Goal: Find specific page/section: Find specific page/section

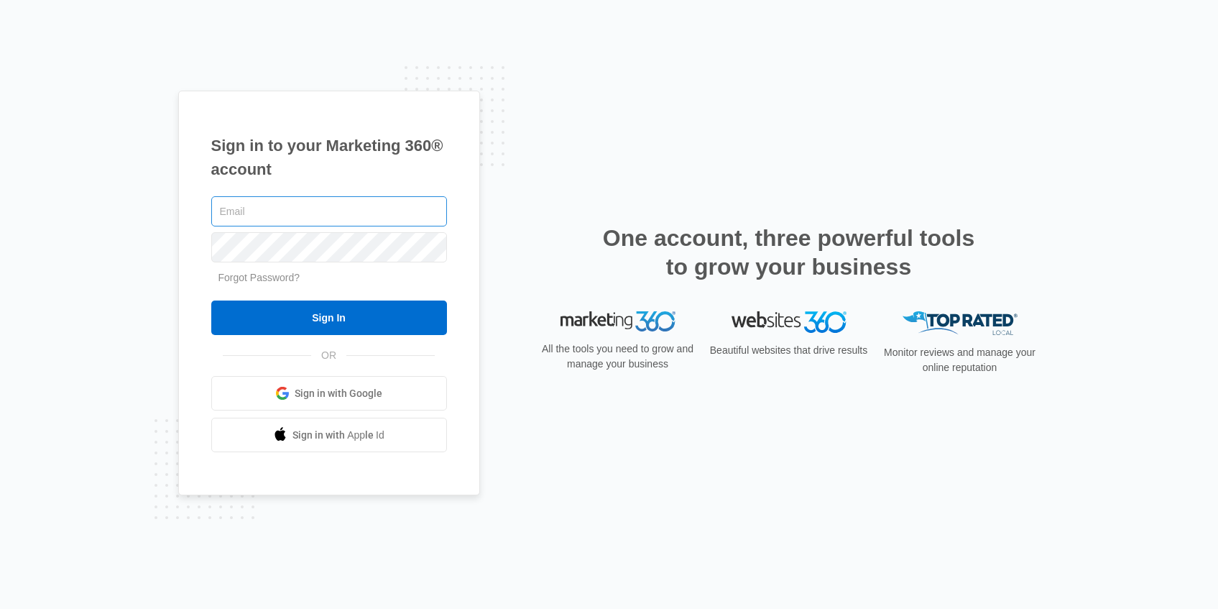
click at [277, 209] on input "text" at bounding box center [329, 211] width 236 height 30
type input "[PERSON_NAME][EMAIL_ADDRESS][PERSON_NAME][DOMAIN_NAME]"
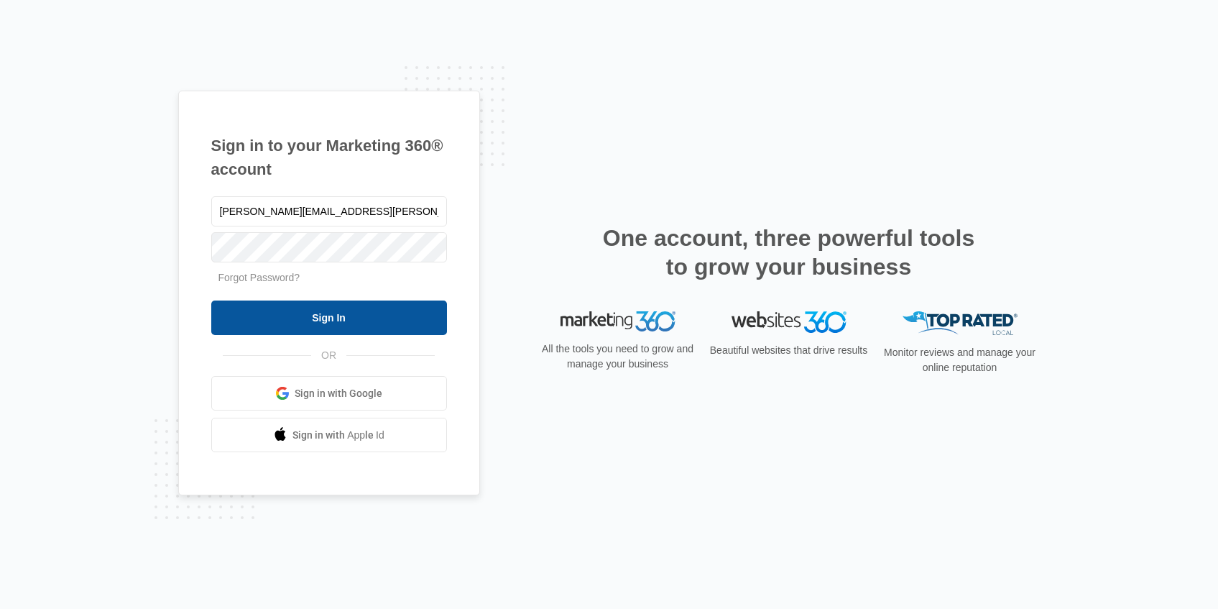
click at [400, 313] on input "Sign In" at bounding box center [329, 317] width 236 height 34
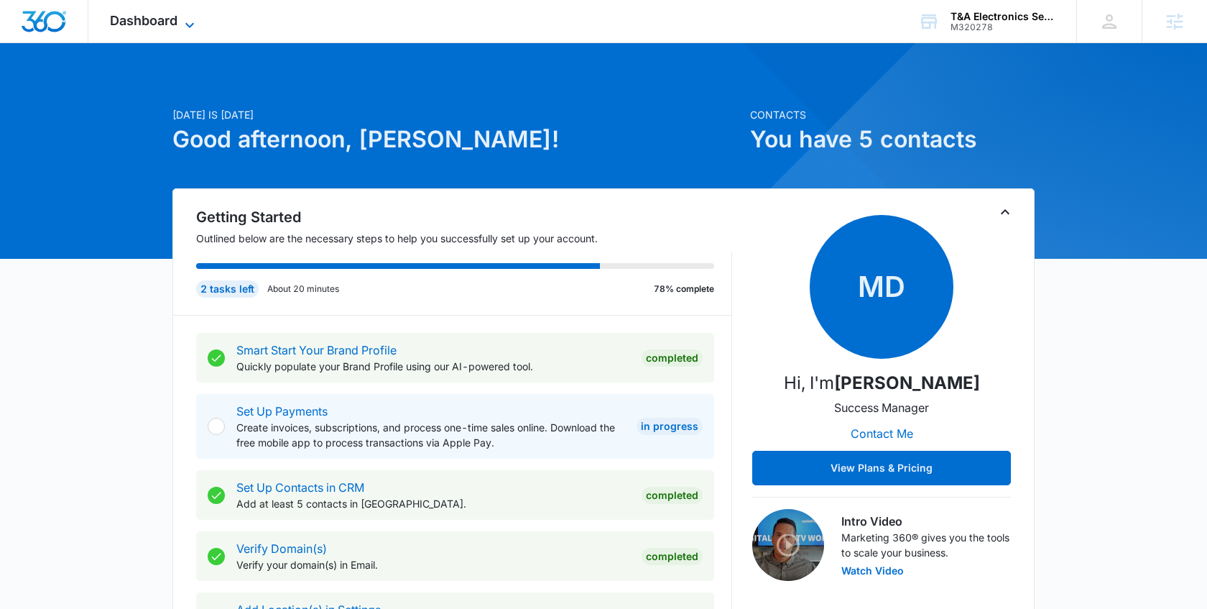
click at [150, 24] on span "Dashboard" at bounding box center [144, 20] width 68 height 15
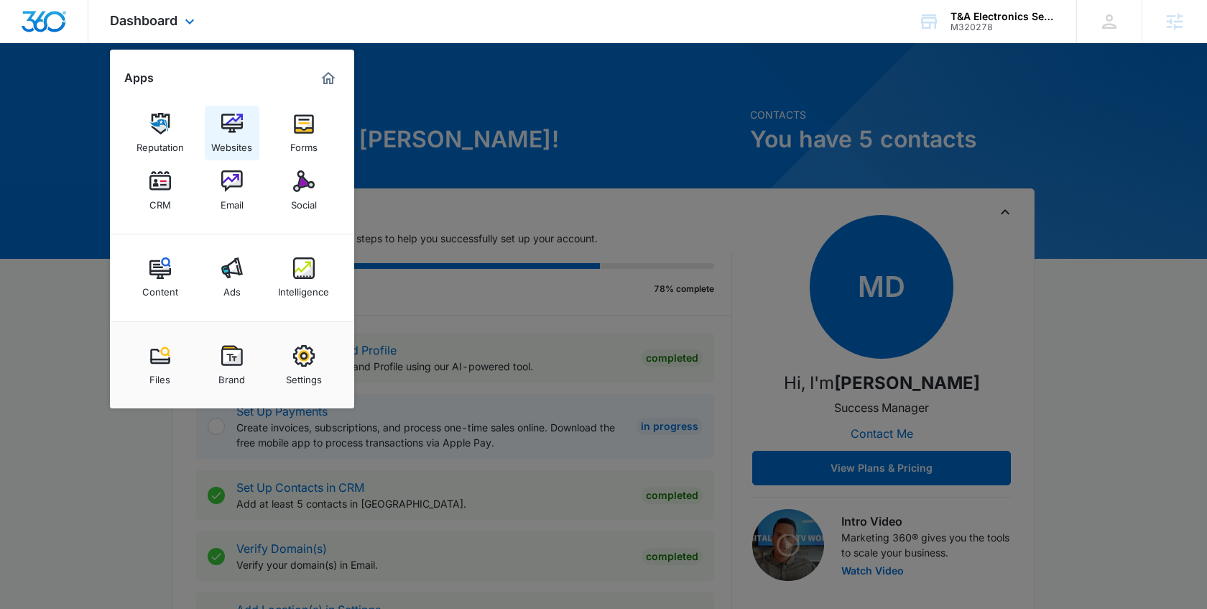
click at [230, 132] on img at bounding box center [232, 124] width 22 height 22
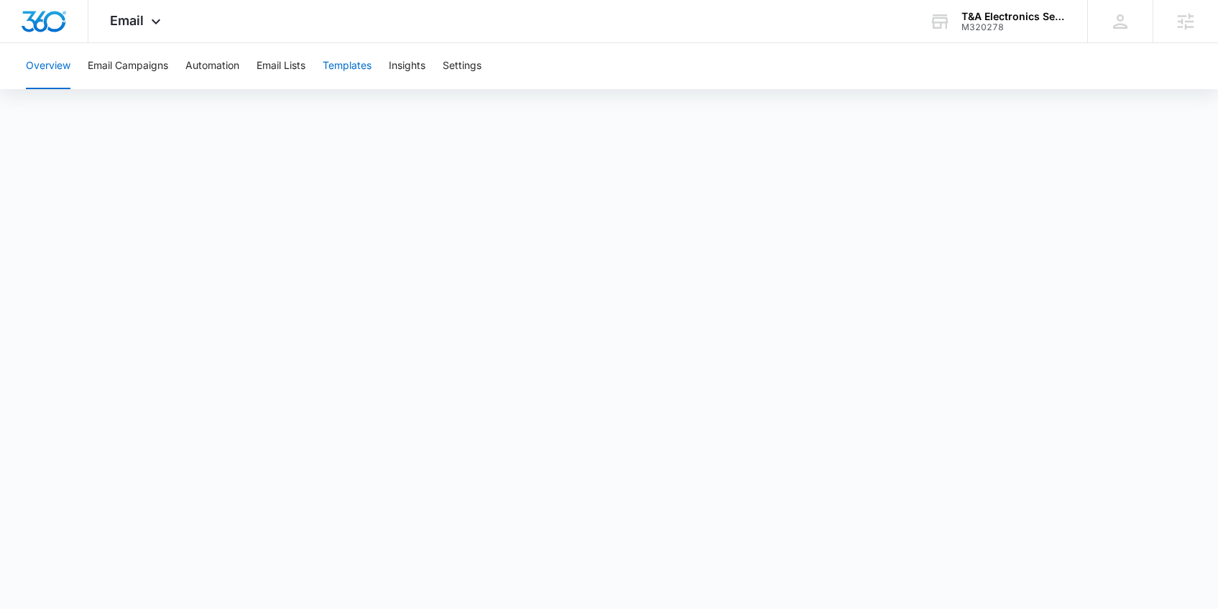
click at [349, 69] on button "Templates" at bounding box center [347, 66] width 49 height 46
click at [142, 19] on span "Email" at bounding box center [127, 20] width 34 height 15
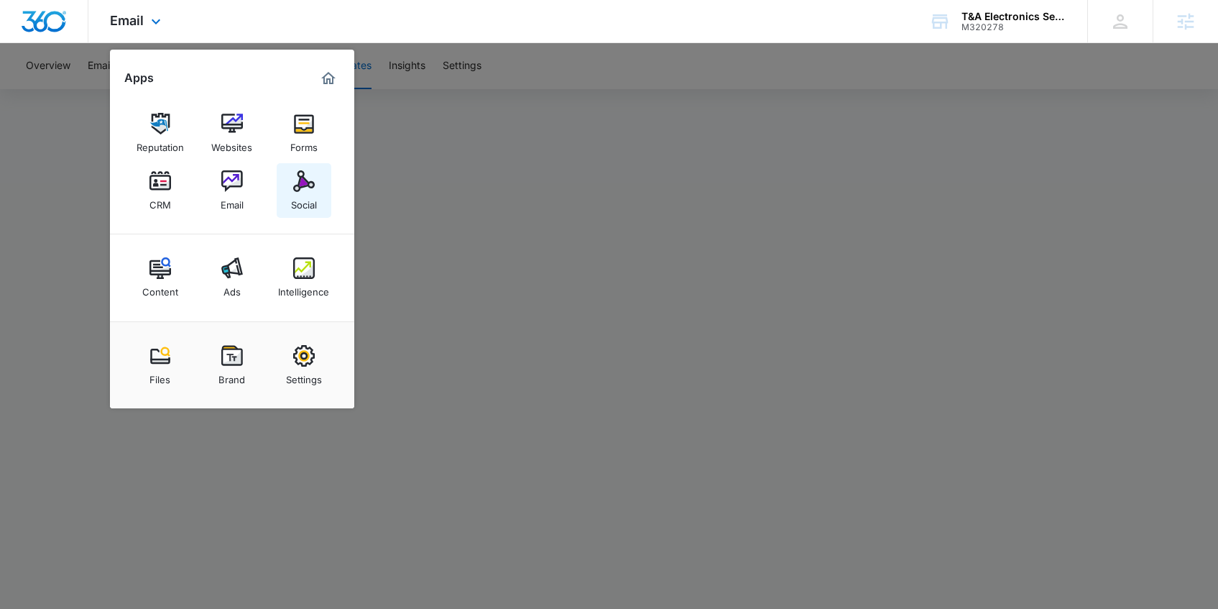
click at [295, 185] on img at bounding box center [304, 181] width 22 height 22
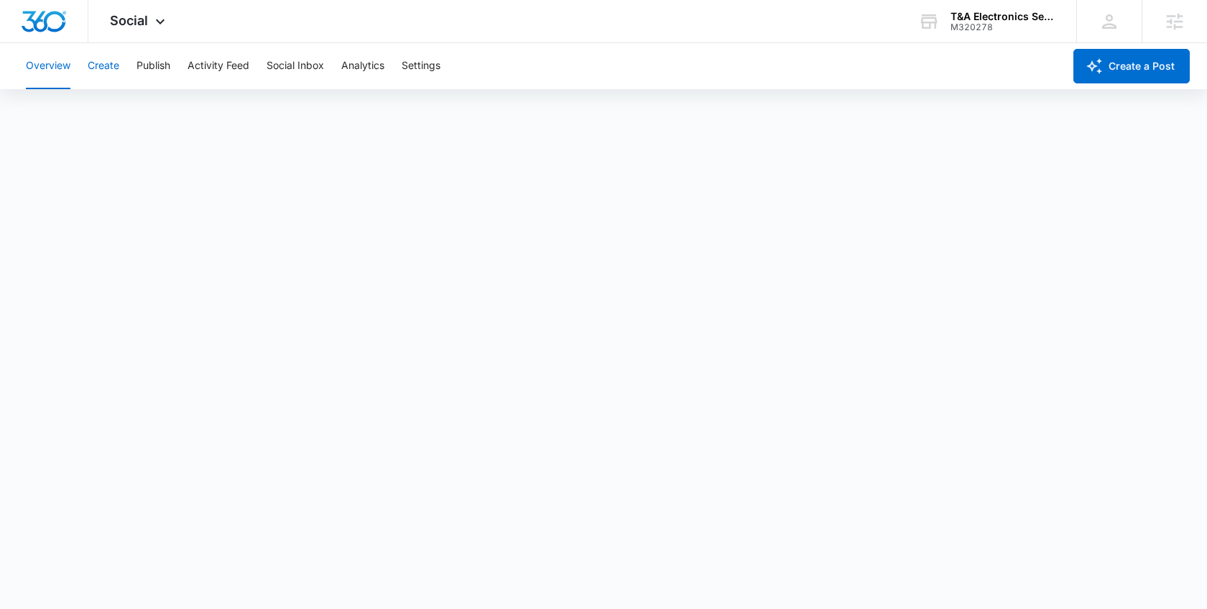
click at [105, 69] on button "Create" at bounding box center [104, 66] width 32 height 46
click at [147, 110] on button "Approvals" at bounding box center [140, 110] width 48 height 40
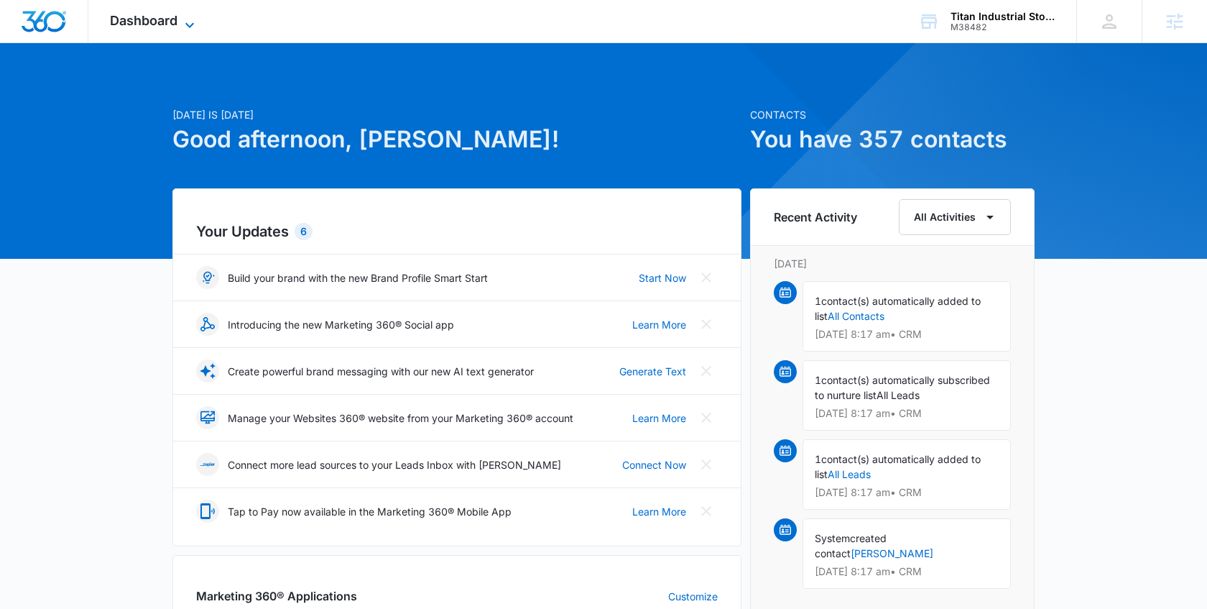
click at [187, 26] on icon at bounding box center [189, 25] width 17 height 17
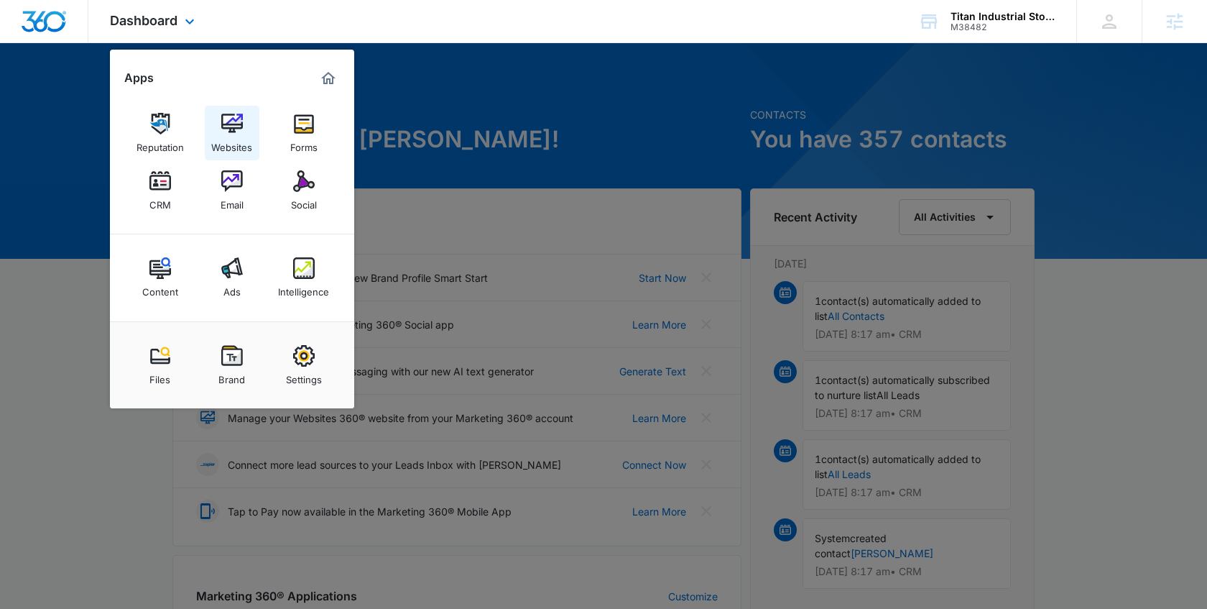
click at [253, 143] on link "Websites" at bounding box center [232, 133] width 55 height 55
